Goal: Task Accomplishment & Management: Complete application form

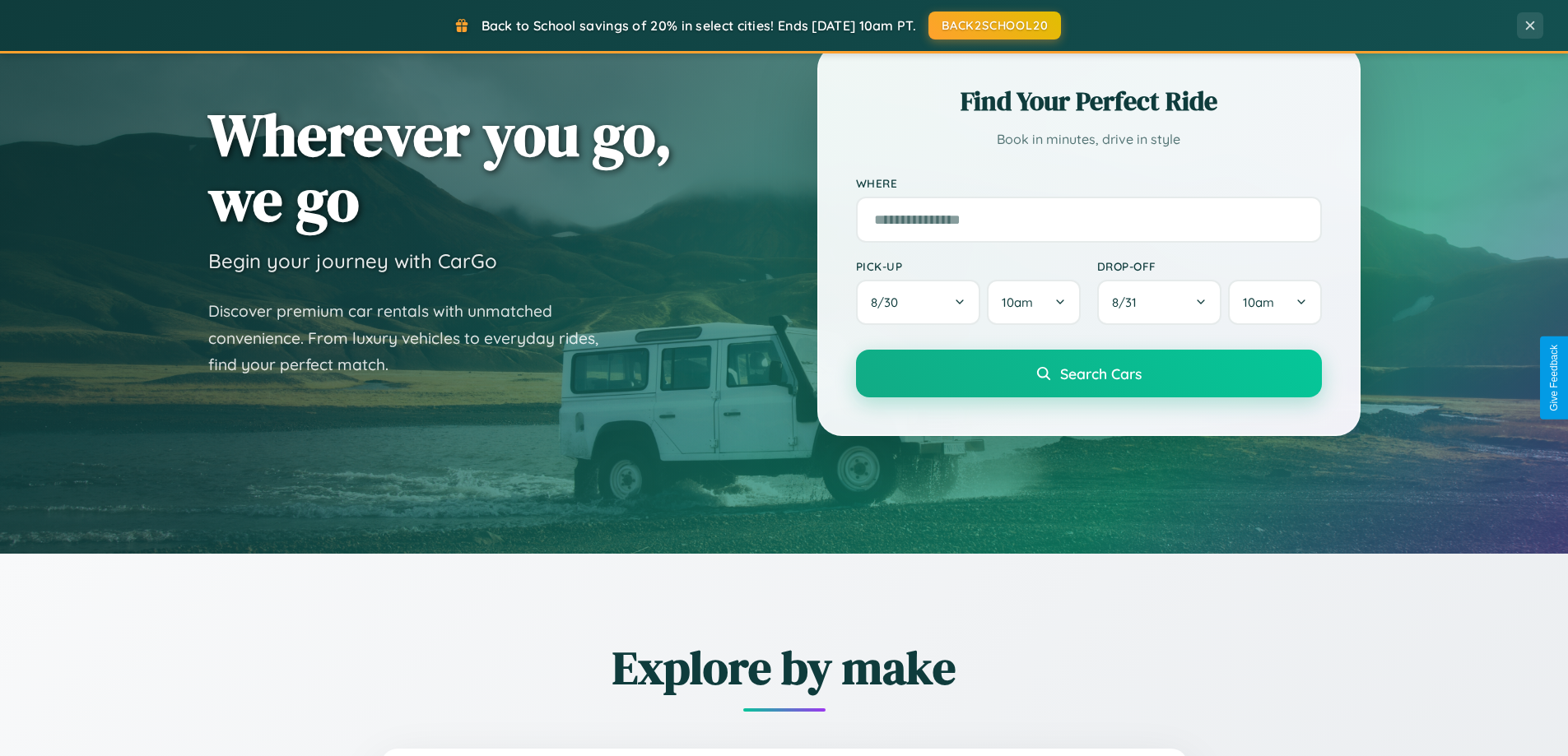
scroll to position [1132, 0]
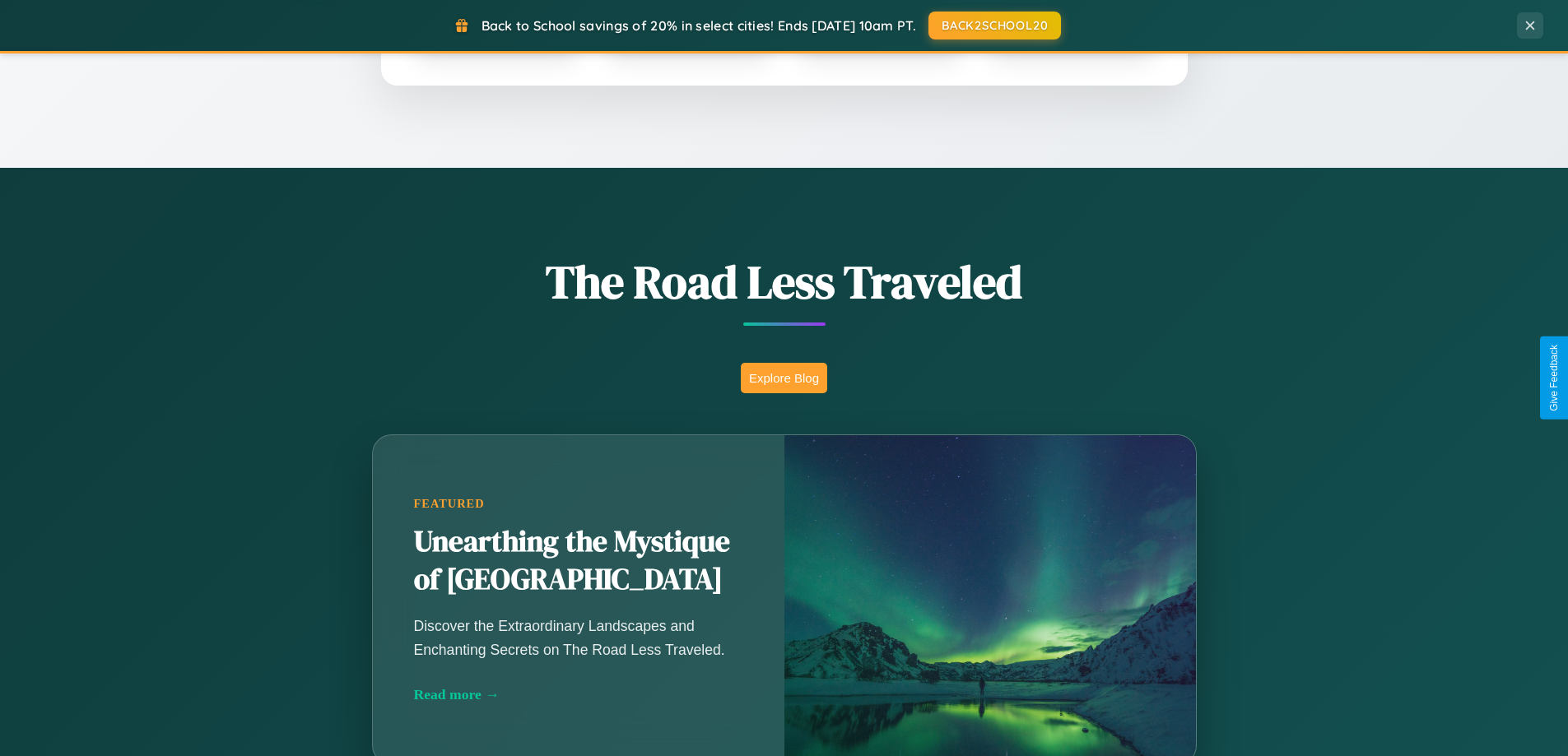
click at [784, 378] on button "Explore Blog" at bounding box center [784, 378] width 87 height 30
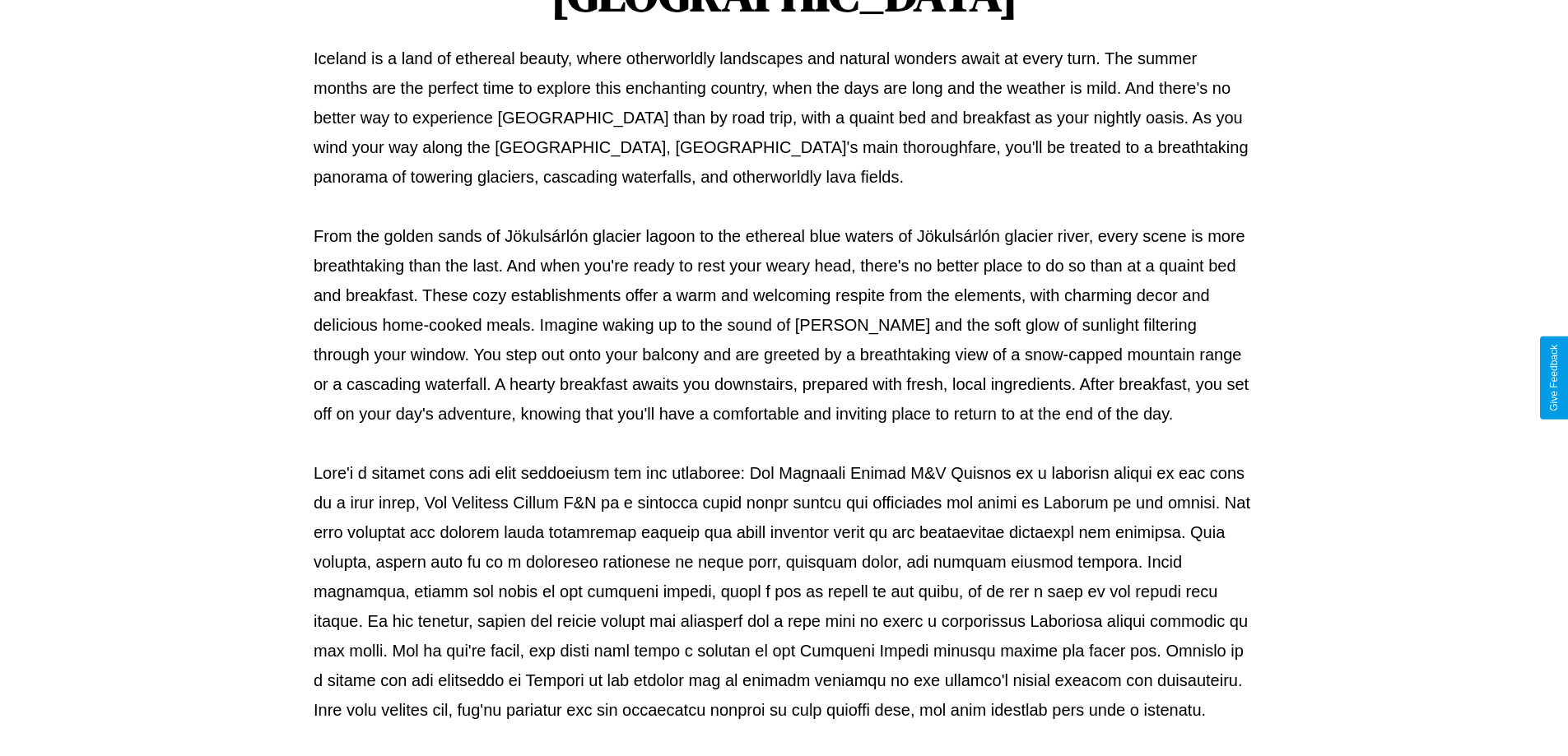
scroll to position [533, 0]
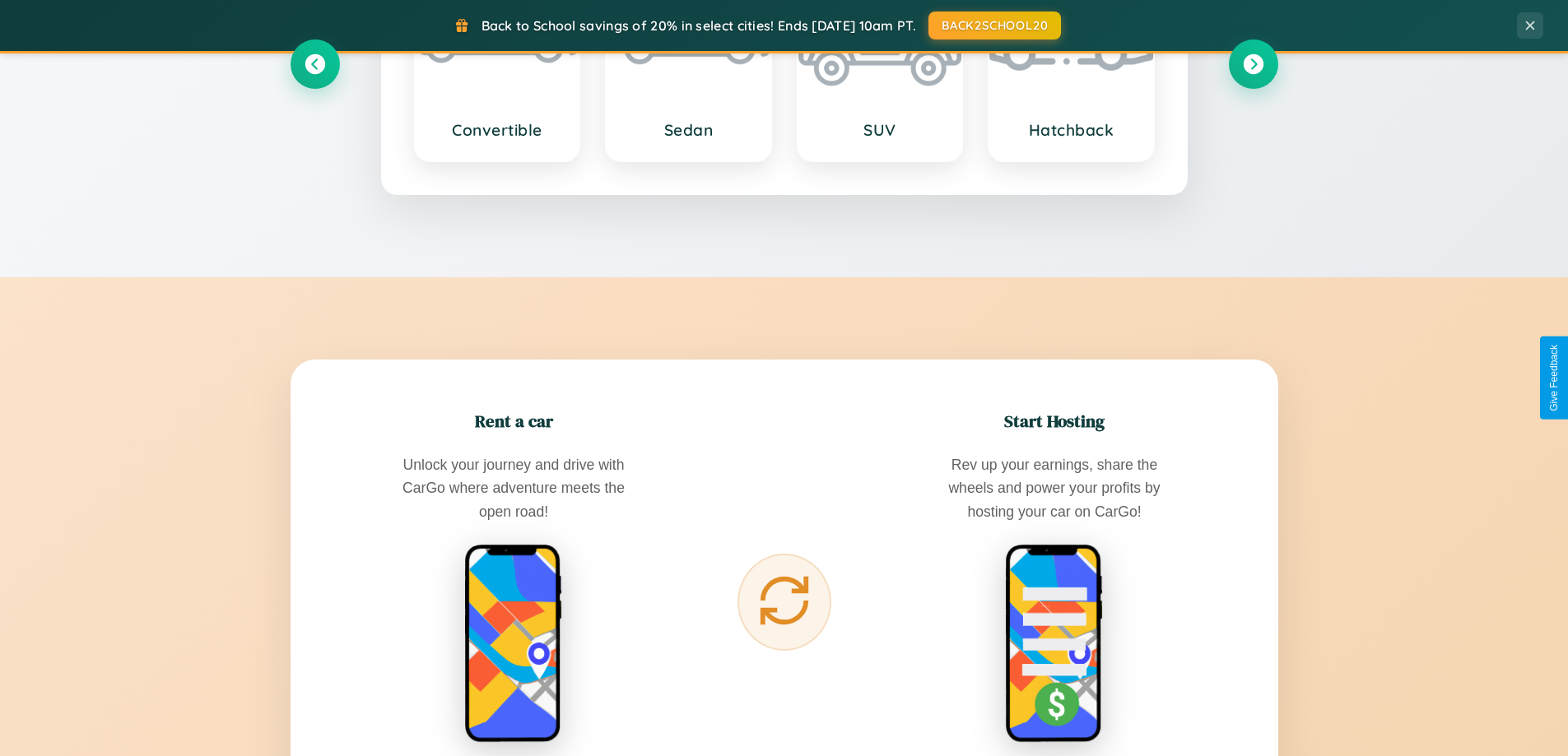
scroll to position [2644, 0]
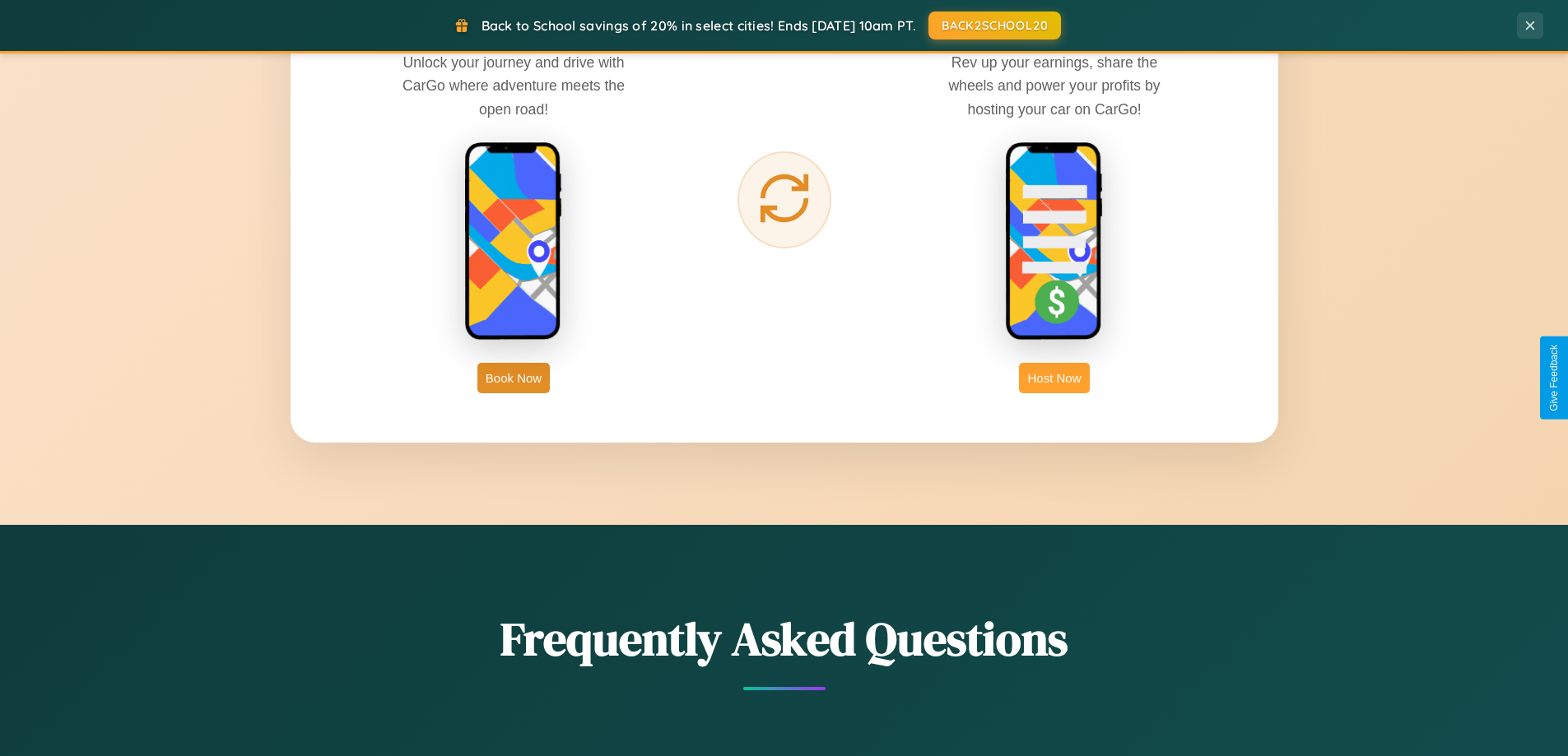
click at [1055, 378] on button "Host Now" at bounding box center [1054, 378] width 70 height 30
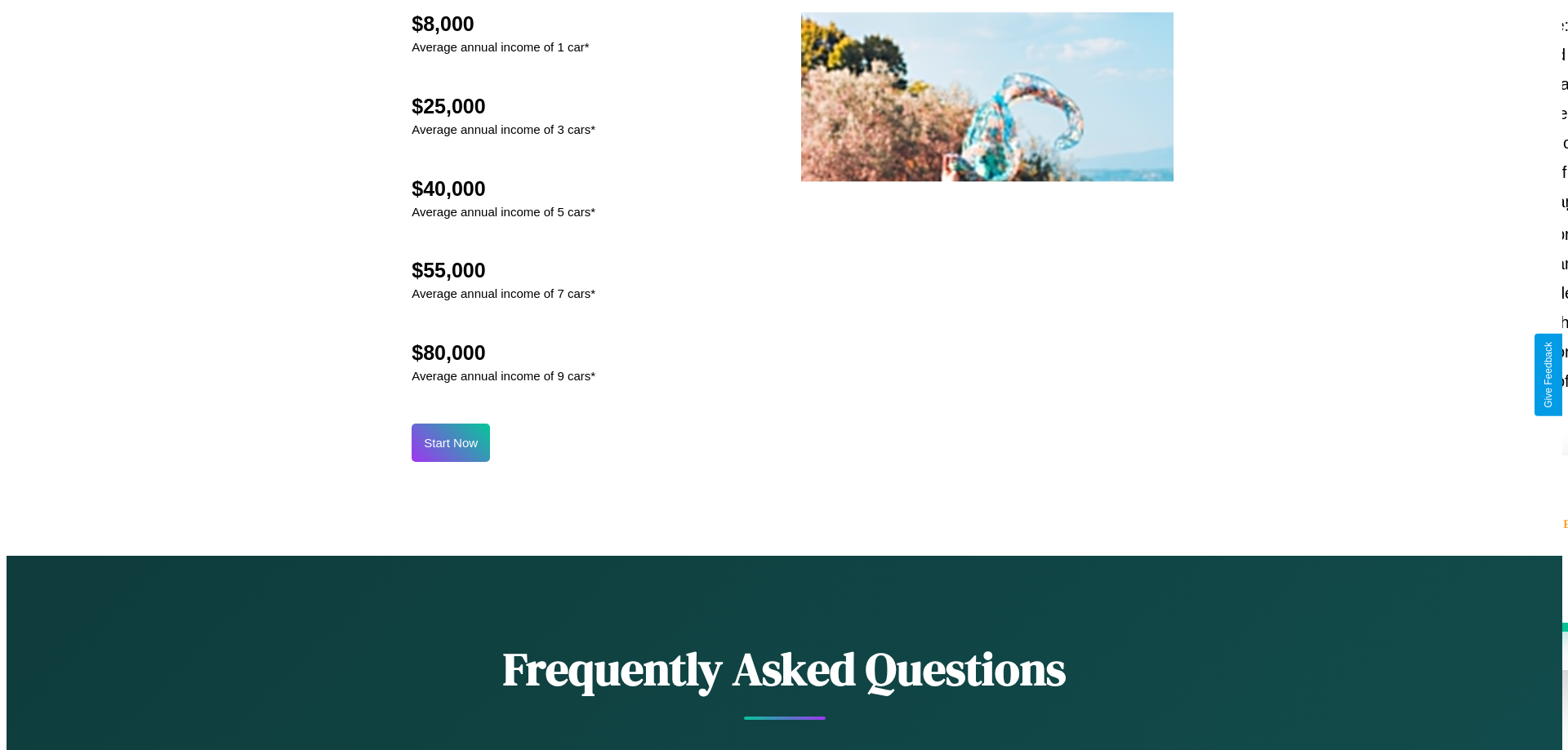
scroll to position [1702, 0]
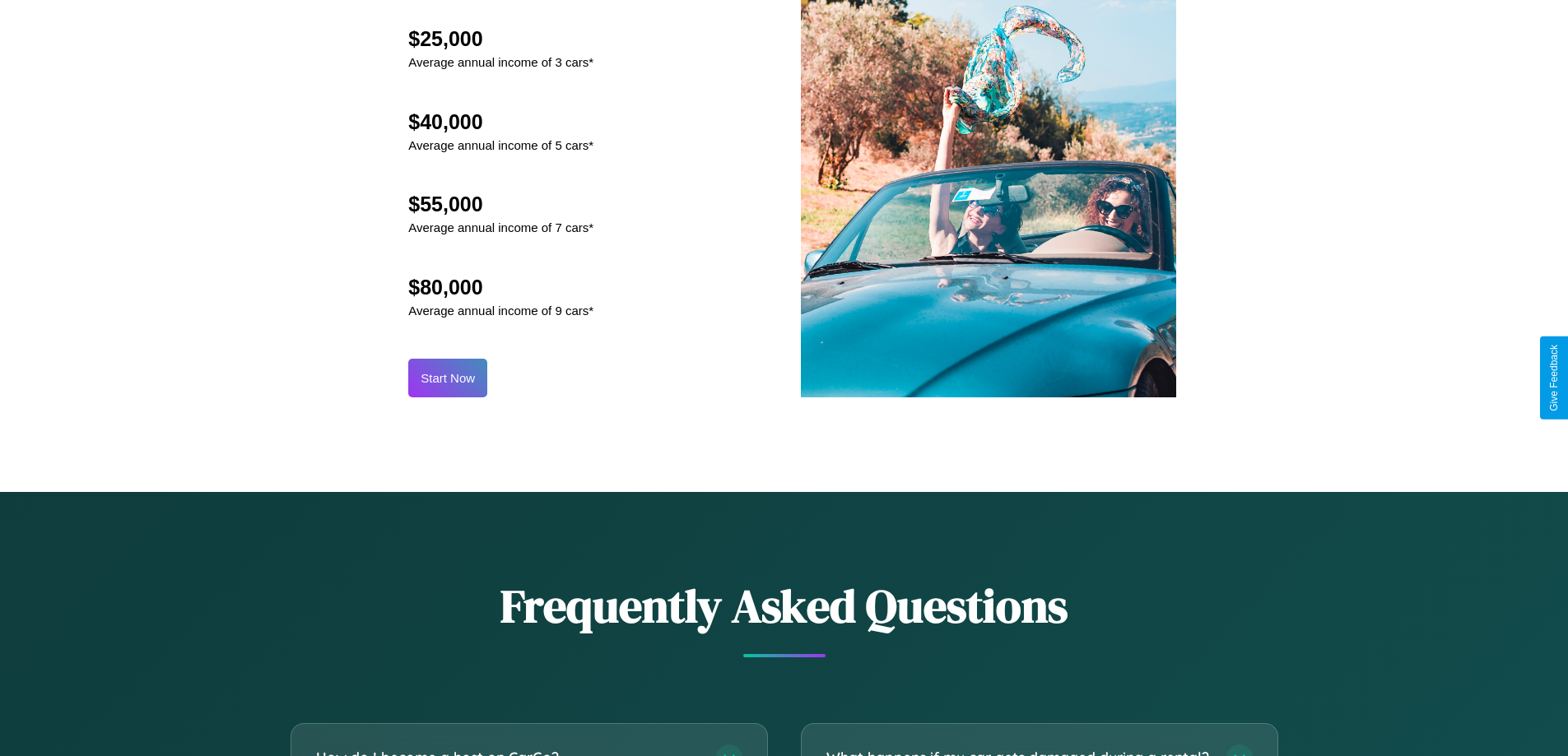
click at [448, 378] on button "Start Now" at bounding box center [448, 378] width 79 height 39
